Goal: Register for event/course

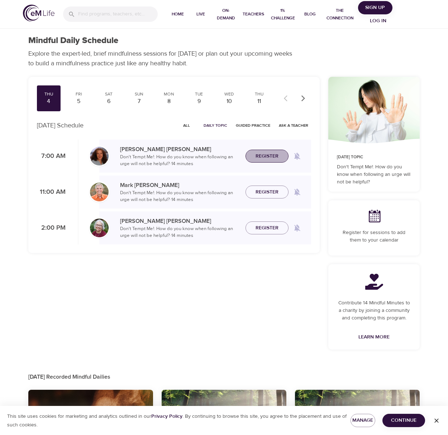
click at [267, 151] on button "Register" at bounding box center [267, 156] width 43 height 13
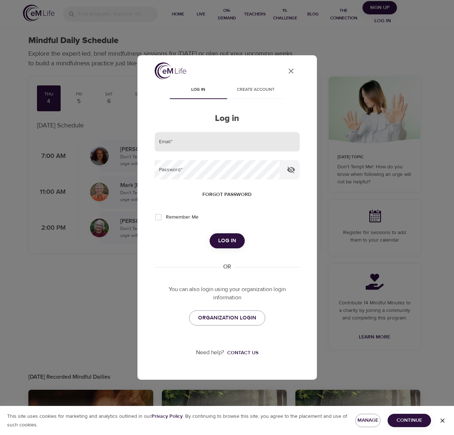
click at [219, 144] on input "email" at bounding box center [227, 141] width 145 height 19
type input "[PERSON_NAME][EMAIL_ADDRESS][PERSON_NAME][DOMAIN_NAME]"
click at [209, 233] on button "Log in" at bounding box center [226, 240] width 35 height 15
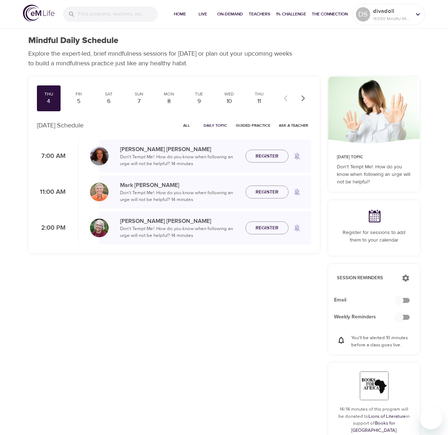
checkbox input "true"
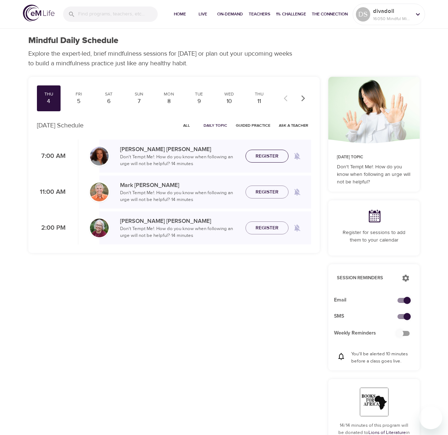
click at [266, 158] on span "Register" at bounding box center [267, 156] width 23 height 9
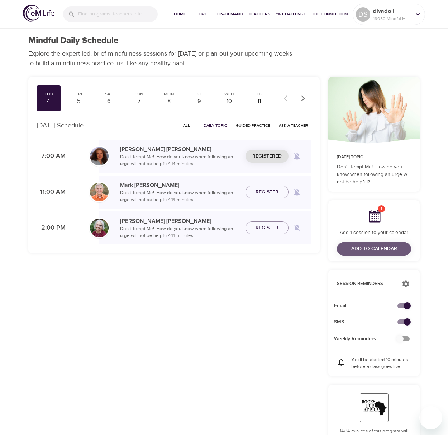
click at [381, 247] on span "Add to Calendar" at bounding box center [374, 248] width 46 height 9
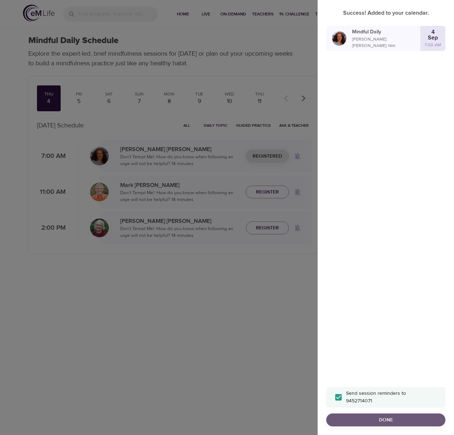
click at [385, 418] on span "Done" at bounding box center [386, 419] width 108 height 9
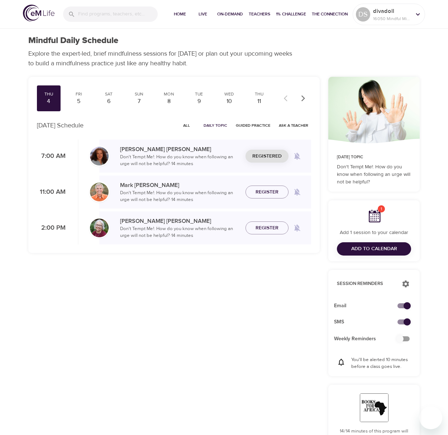
click at [433, 213] on div "Mindful Daily Schedule Explore the expert-led, brief mindfulness sessions for […" at bounding box center [224, 322] width 448 height 645
click at [76, 100] on div "5" at bounding box center [79, 101] width 18 height 8
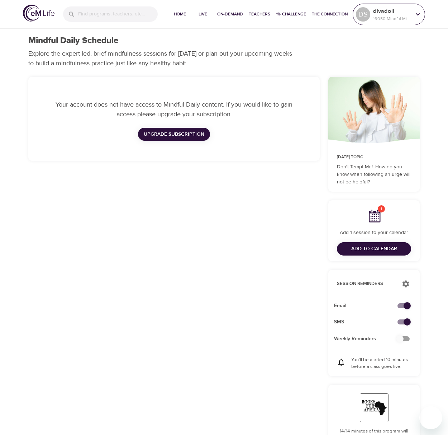
click at [418, 14] on icon at bounding box center [418, 14] width 8 height 8
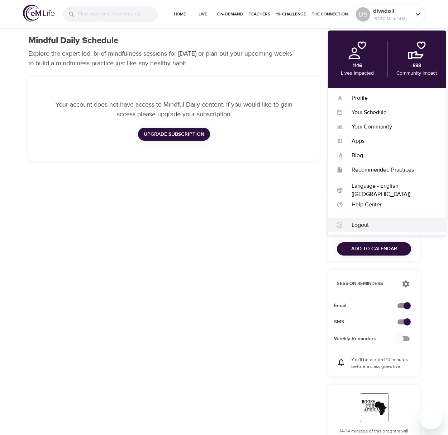
click at [359, 223] on div "Logout" at bounding box center [390, 225] width 95 height 8
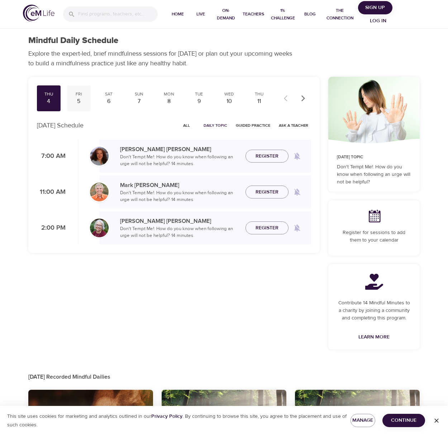
click at [80, 101] on div "5" at bounding box center [79, 101] width 18 height 8
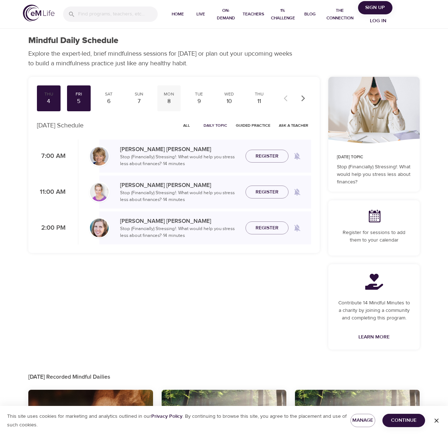
click at [172, 96] on div "Mon" at bounding box center [169, 94] width 18 height 6
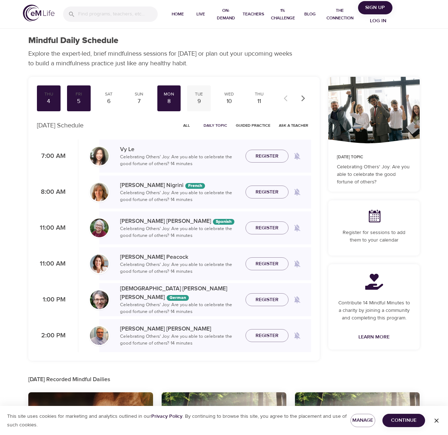
click at [198, 97] on div "9" at bounding box center [199, 101] width 18 height 8
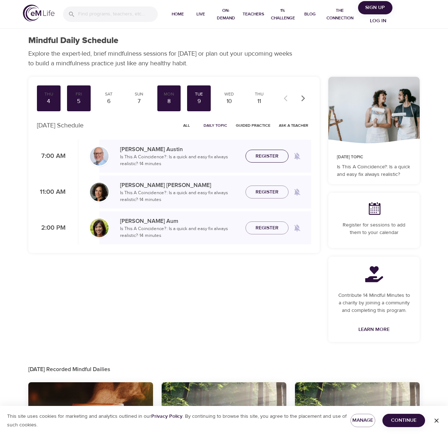
click at [267, 156] on span "Register" at bounding box center [267, 156] width 23 height 9
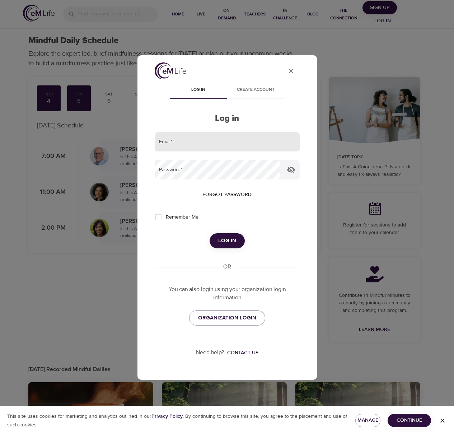
click at [202, 137] on input "email" at bounding box center [227, 141] width 145 height 19
type input "[PERSON_NAME][EMAIL_ADDRESS][PERSON_NAME][DOMAIN_NAME]"
click at [209, 233] on button "Log in" at bounding box center [226, 240] width 35 height 15
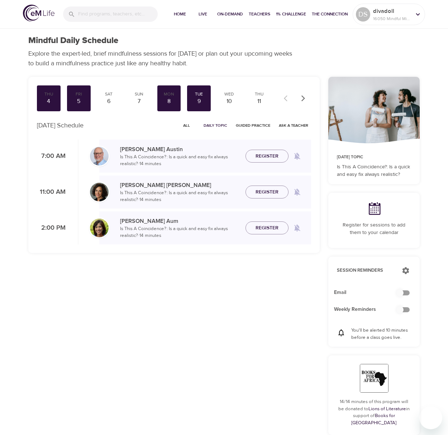
checkbox input "true"
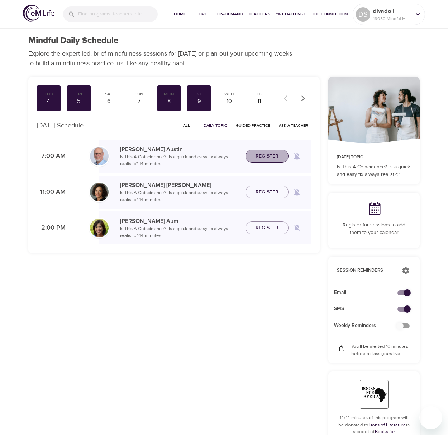
click at [260, 154] on span "Register" at bounding box center [267, 156] width 23 height 9
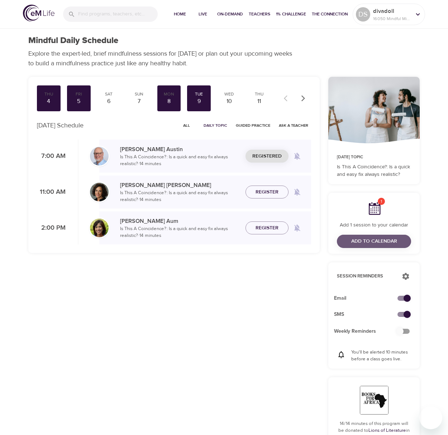
click at [369, 243] on span "Add to Calendar" at bounding box center [374, 241] width 46 height 9
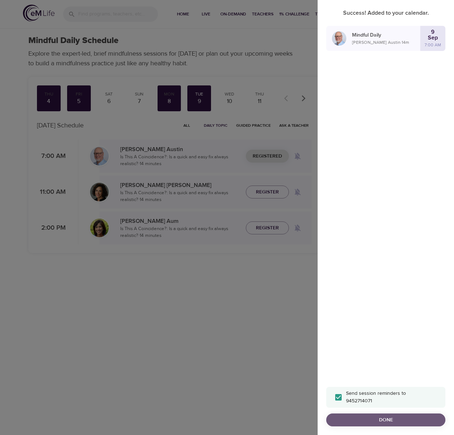
click at [374, 422] on span "Done" at bounding box center [386, 419] width 108 height 9
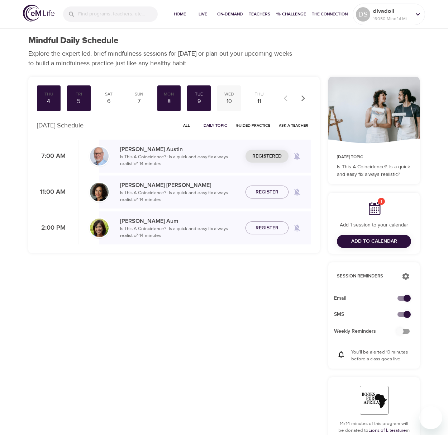
click at [226, 101] on div "10" at bounding box center [229, 101] width 18 height 8
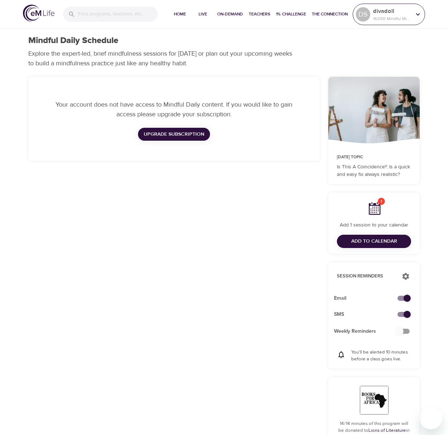
click at [419, 14] on icon at bounding box center [418, 14] width 4 height 3
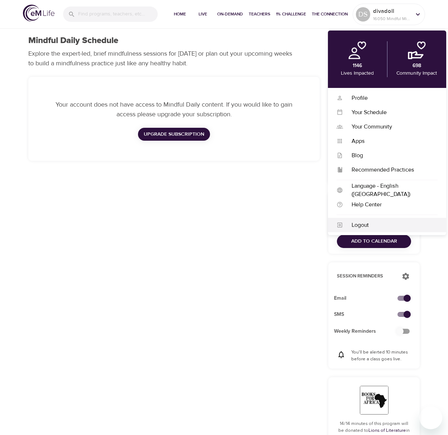
click at [360, 227] on div "Logout" at bounding box center [390, 225] width 95 height 8
